Goal: Task Accomplishment & Management: Use online tool/utility

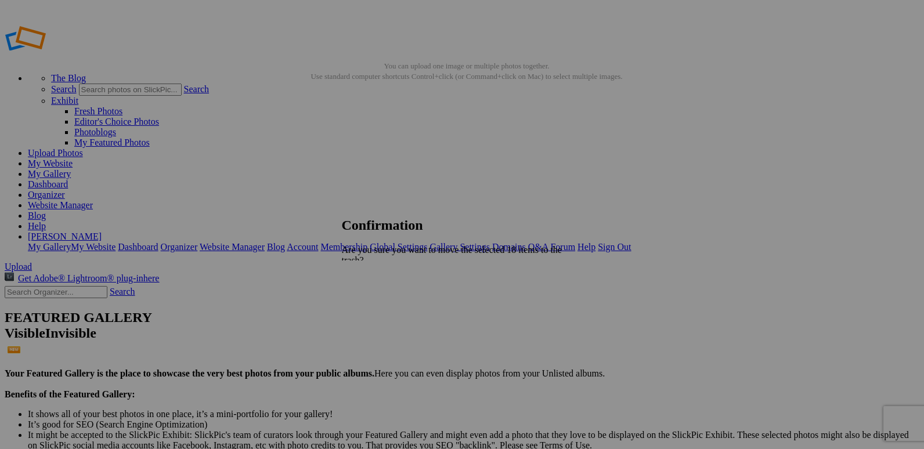
click at [381, 306] on link "Yes" at bounding box center [373, 311] width 13 height 10
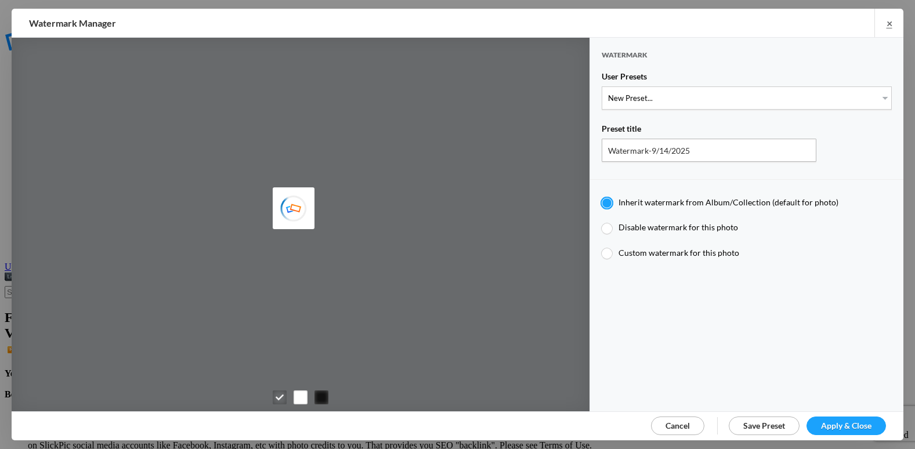
type input "etergensports"
click at [652, 100] on select "New Preset... @etergen_sports lower @etergen_sports2 PRINT WATERMARK LOWER" at bounding box center [747, 97] width 290 height 23
select select "2: Object"
click at [602, 86] on select "New Preset... @etergen_sports lower @etergen_sports2 PRINT WATERMARK LOWER" at bounding box center [747, 97] width 290 height 23
type input "@etergen_sports2"
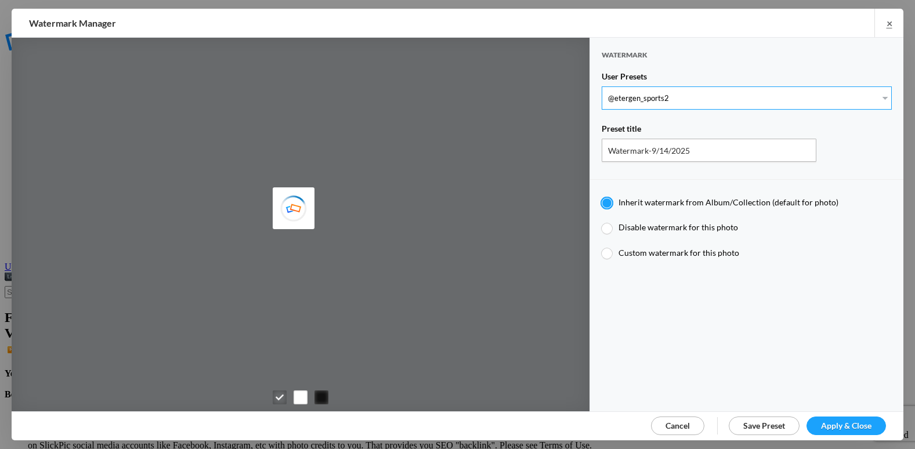
radio input "false"
radio input "true"
type input "@etergen_sports"
type input "0.5"
type input "128"
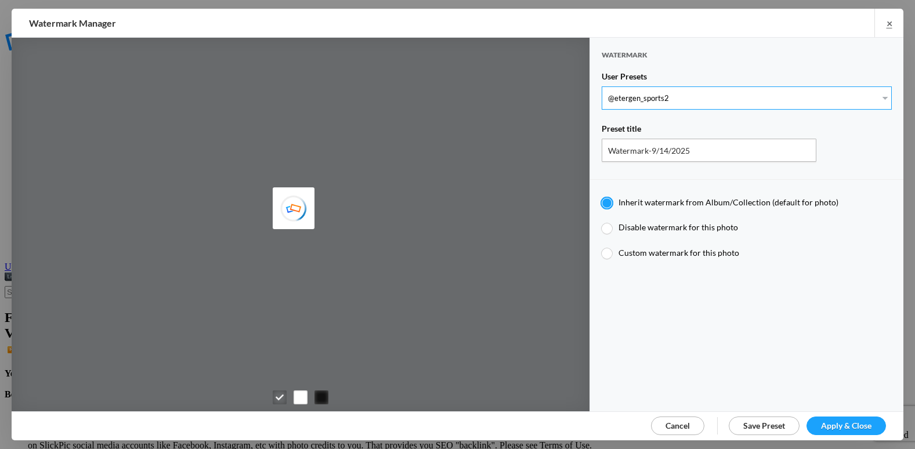
radio input "true"
type input "0"
type input "20"
radio input "false"
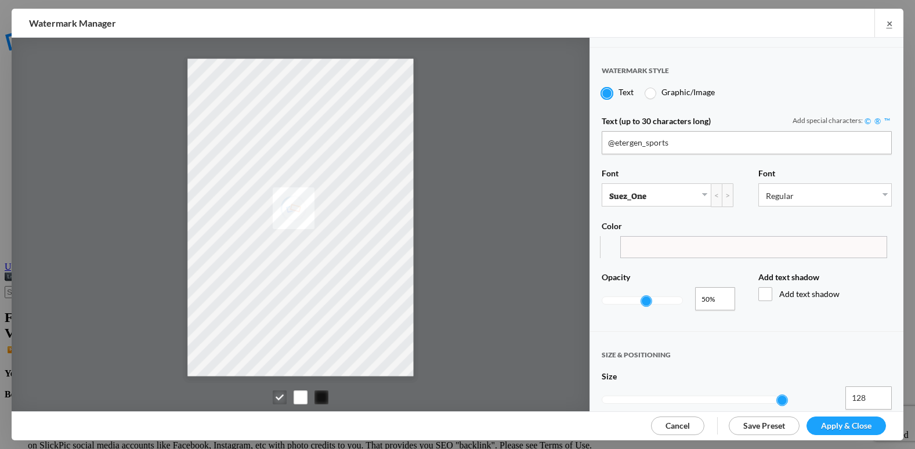
scroll to position [232, 0]
click at [723, 286] on input "0.51" at bounding box center [715, 296] width 40 height 23
click at [720, 293] on input "0.5" at bounding box center [715, 296] width 40 height 23
click at [720, 291] on input "0.49" at bounding box center [715, 296] width 40 height 23
click at [720, 291] on input "0.48" at bounding box center [715, 296] width 40 height 23
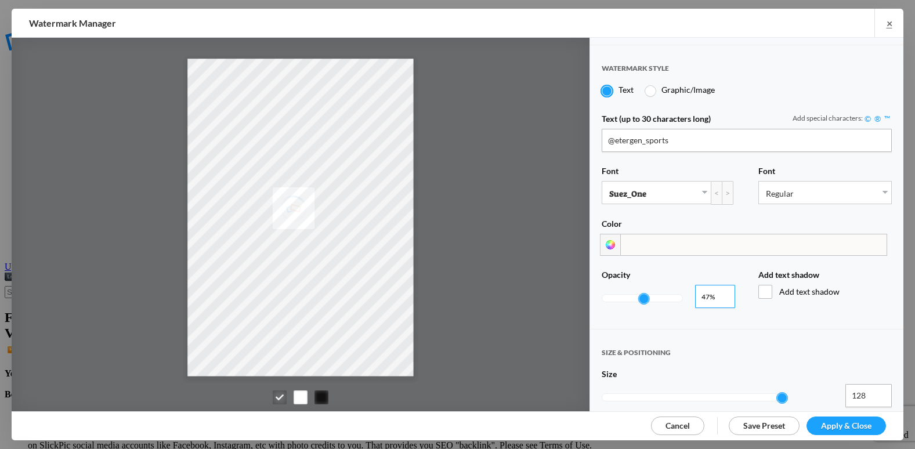
click at [721, 291] on input "0.47" at bounding box center [715, 296] width 40 height 23
click at [721, 290] on input "0.48" at bounding box center [715, 296] width 40 height 23
click at [721, 290] on input "0.49" at bounding box center [715, 296] width 40 height 23
click at [721, 290] on input "0.5" at bounding box center [715, 296] width 40 height 23
click at [722, 294] on input "0.37" at bounding box center [715, 296] width 40 height 23
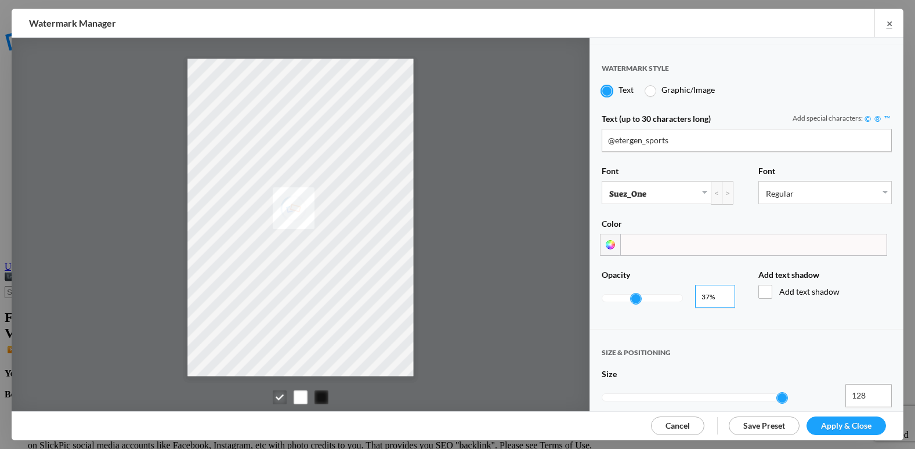
click at [721, 287] on input "0.38" at bounding box center [715, 296] width 40 height 23
click at [721, 287] on input "0.39" at bounding box center [715, 296] width 40 height 23
click at [721, 287] on input "0.4" at bounding box center [715, 296] width 40 height 23
click at [720, 294] on input "0.39" at bounding box center [715, 296] width 40 height 23
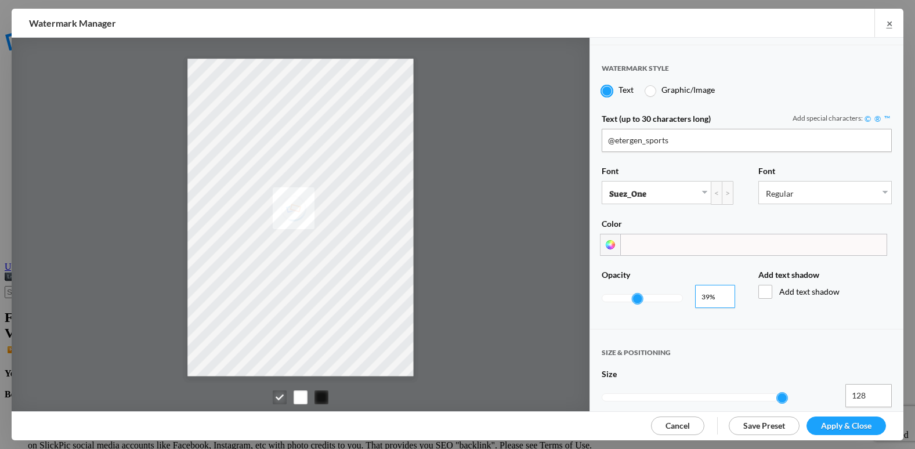
click at [720, 294] on input "0.38" at bounding box center [715, 296] width 40 height 23
click at [720, 294] on input "0.37" at bounding box center [715, 296] width 40 height 23
click at [720, 294] on input "0.36" at bounding box center [715, 296] width 40 height 23
type input "0.35"
click at [720, 294] on input "0.35" at bounding box center [715, 296] width 40 height 23
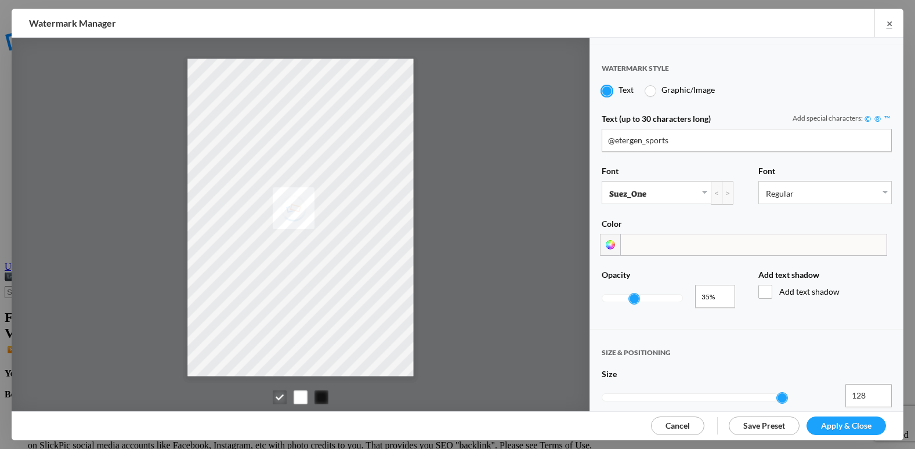
click at [859, 422] on span "Apply & Close" at bounding box center [846, 426] width 50 height 10
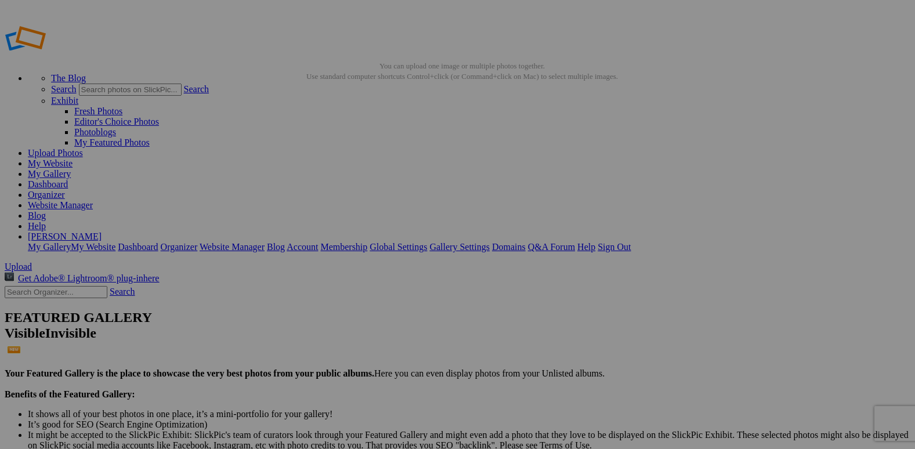
click at [381, 306] on span "Yes" at bounding box center [373, 311] width 13 height 10
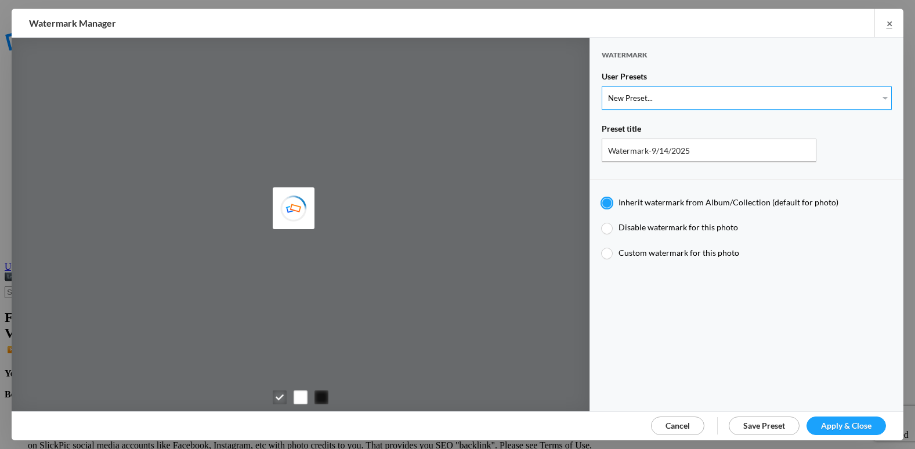
click at [684, 100] on select "New Preset..." at bounding box center [747, 97] width 290 height 23
type input "etergensports"
select select "2: Object"
click at [602, 86] on select "New Preset... @etergen_sports lower @etergen_sports2 PRINT WATERMARK LOWER" at bounding box center [747, 97] width 290 height 23
type input "@etergen_sports2"
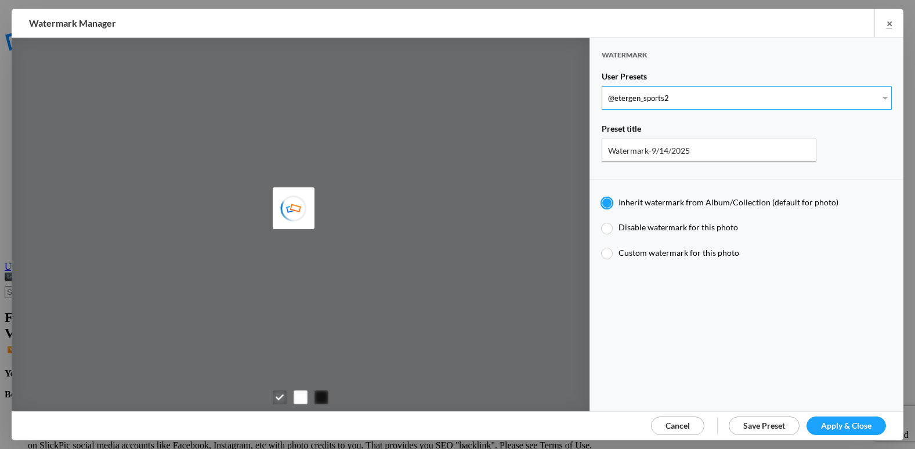
radio input "false"
radio input "true"
type input "@etergen_sports"
type input "0.5"
type input "128"
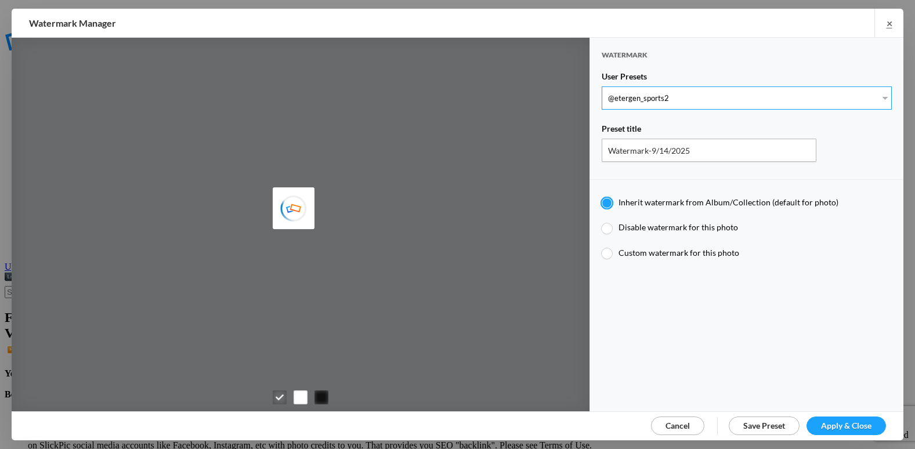
radio input "true"
type input "0"
type input "20"
radio input "false"
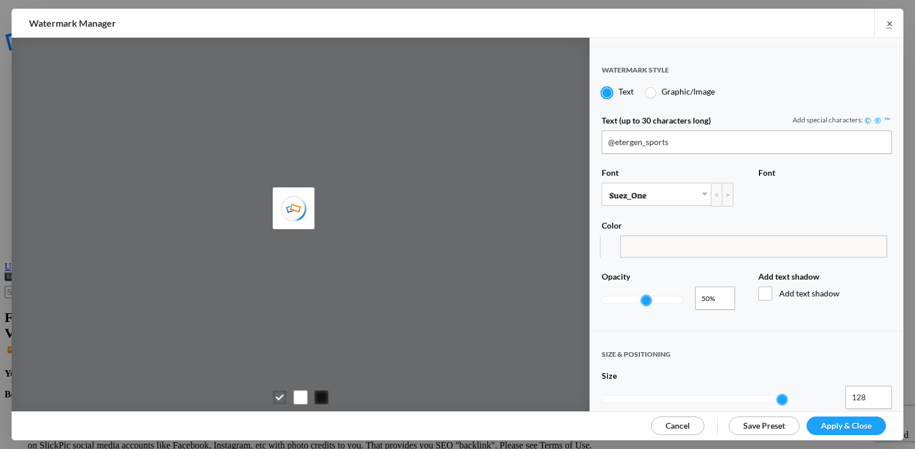
scroll to position [290, 0]
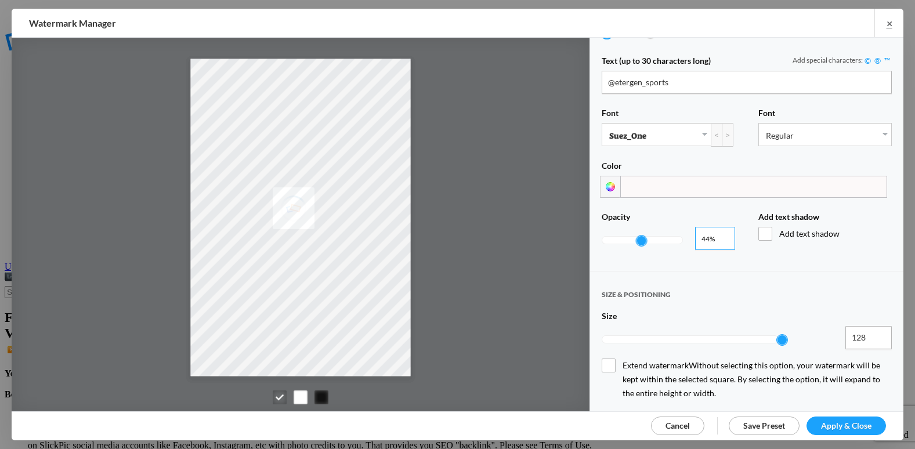
click at [721, 237] on input "0.42" at bounding box center [715, 238] width 40 height 23
click at [721, 237] on input "0.41" at bounding box center [715, 238] width 40 height 23
click at [721, 237] on input "0.4" at bounding box center [715, 238] width 40 height 23
click at [721, 237] on input "0.39" at bounding box center [715, 238] width 40 height 23
click at [721, 237] on input "0.38" at bounding box center [715, 238] width 40 height 23
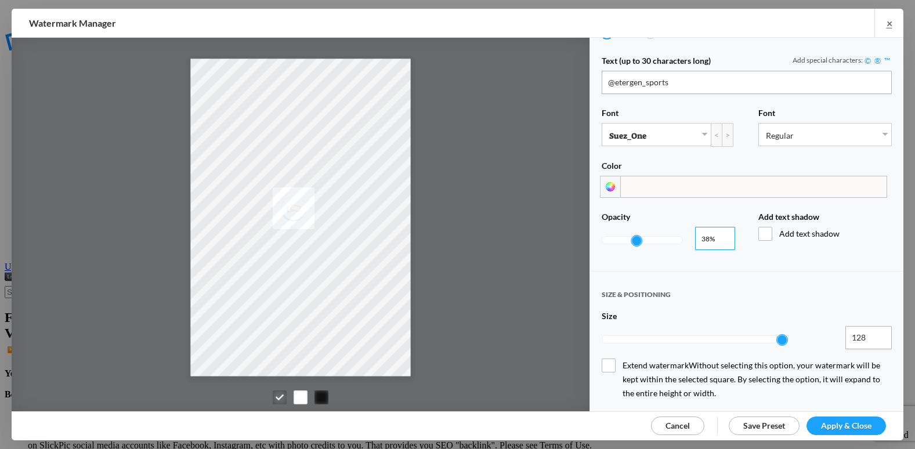
click at [721, 237] on input "0.37" at bounding box center [715, 238] width 40 height 23
click at [721, 237] on input "0.28" at bounding box center [715, 238] width 40 height 23
click at [723, 232] on input "0.29" at bounding box center [715, 238] width 40 height 23
type input "0.3"
click at [723, 232] on input "0.3" at bounding box center [715, 238] width 40 height 23
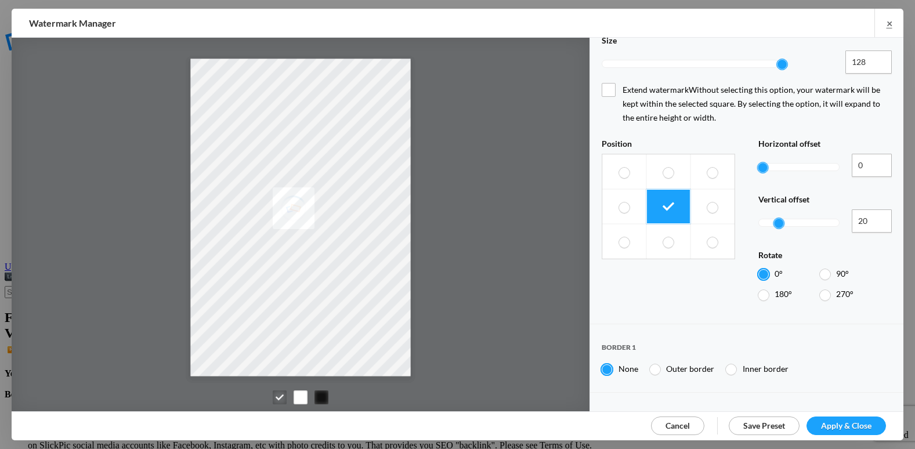
scroll to position [580, 0]
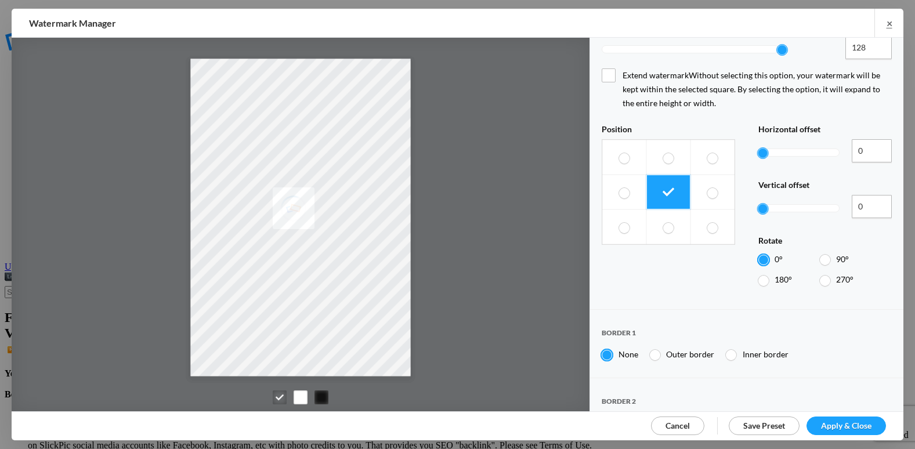
click at [758, 204] on div at bounding box center [763, 209] width 10 height 10
drag, startPoint x: 762, startPoint y: 165, endPoint x: 811, endPoint y: 168, distance: 50.0
click at [811, 195] on div at bounding box center [799, 208] width 81 height 27
type input "57"
click at [804, 195] on div at bounding box center [799, 208] width 81 height 27
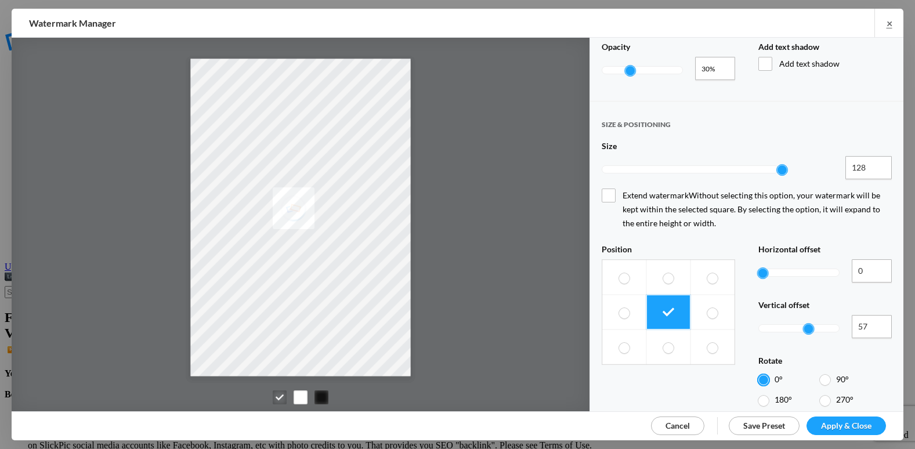
scroll to position [290, 0]
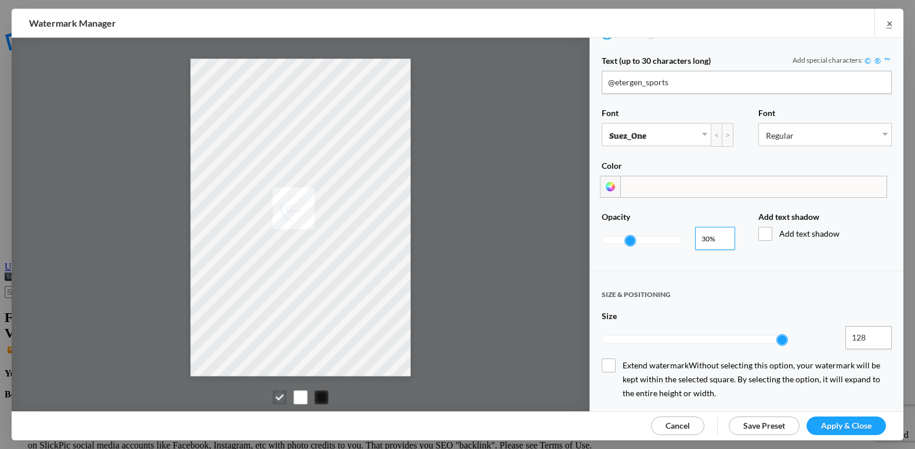
click at [720, 235] on input "0.29" at bounding box center [715, 238] width 40 height 23
click at [720, 235] on input "0.28" at bounding box center [715, 238] width 40 height 23
click at [720, 234] on input "0.27" at bounding box center [715, 238] width 40 height 23
click at [720, 234] on input "0.26" at bounding box center [715, 238] width 40 height 23
type input "0.25"
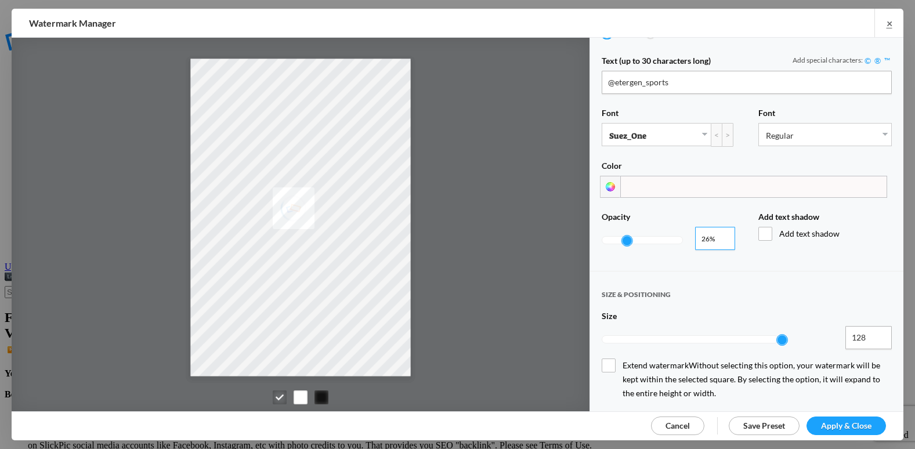
click at [720, 234] on input "0.25" at bounding box center [715, 238] width 40 height 23
click at [848, 422] on span "Apply & Close" at bounding box center [846, 426] width 50 height 10
